Goal: Information Seeking & Learning: Check status

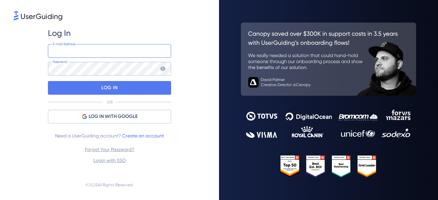
click at [66, 48] on input "email" at bounding box center [109, 51] width 123 height 14
type input "[PERSON_NAME][EMAIL_ADDRESS][PERSON_NAME][DOMAIN_NAME]"
drag, startPoint x: 4, startPoint y: 74, endPoint x: 18, endPoint y: 80, distance: 15.2
click at [5, 74] on div "Log In [PERSON_NAME][EMAIL_ADDRESS][PERSON_NAME][DOMAIN_NAME] E-mail Address Pa…" at bounding box center [109, 100] width 219 height 200
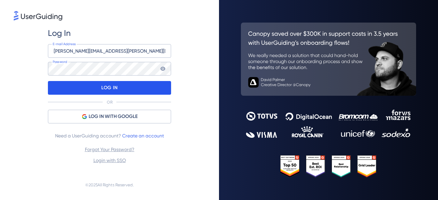
click at [75, 87] on div "LOG IN" at bounding box center [109, 88] width 123 height 14
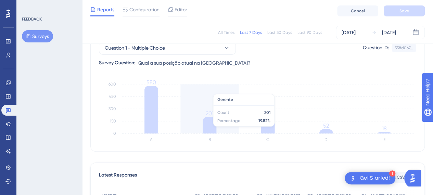
scroll to position [34, 0]
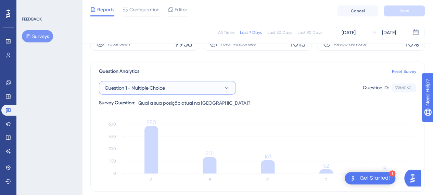
click at [228, 86] on icon at bounding box center [226, 87] width 7 height 7
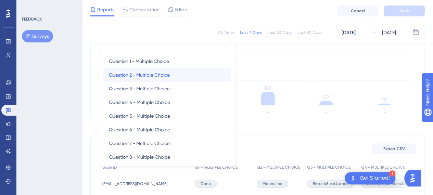
click at [169, 75] on span "Question 2 - Multiple Choice" at bounding box center [139, 75] width 61 height 8
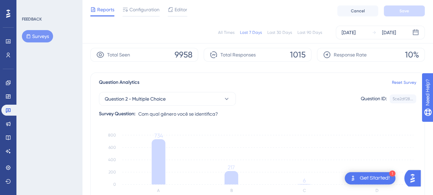
scroll to position [34, 0]
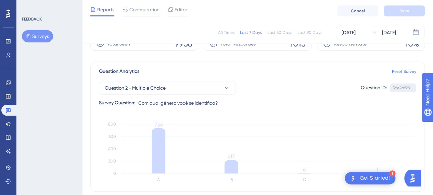
click at [401, 84] on div "5ce2df28... Copy" at bounding box center [402, 87] width 27 height 9
click at [224, 84] on icon at bounding box center [226, 87] width 7 height 7
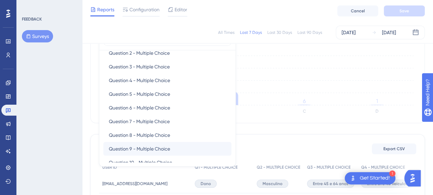
scroll to position [33, 0]
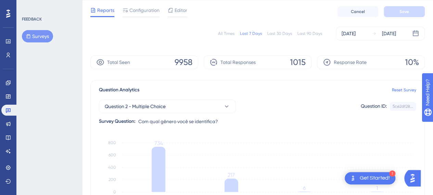
scroll to position [0, 0]
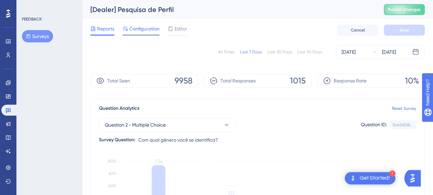
click at [146, 29] on span "Configuration" at bounding box center [144, 29] width 30 height 8
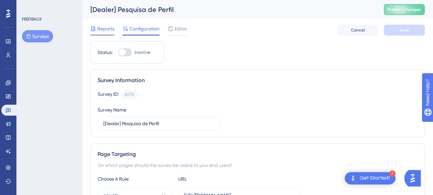
click at [101, 30] on span "Reports" at bounding box center [105, 29] width 17 height 8
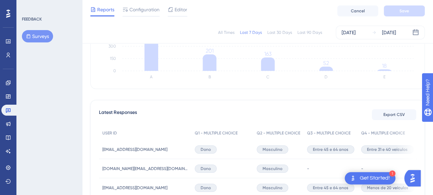
scroll to position [122, 0]
